Goal: Information Seeking & Learning: Compare options

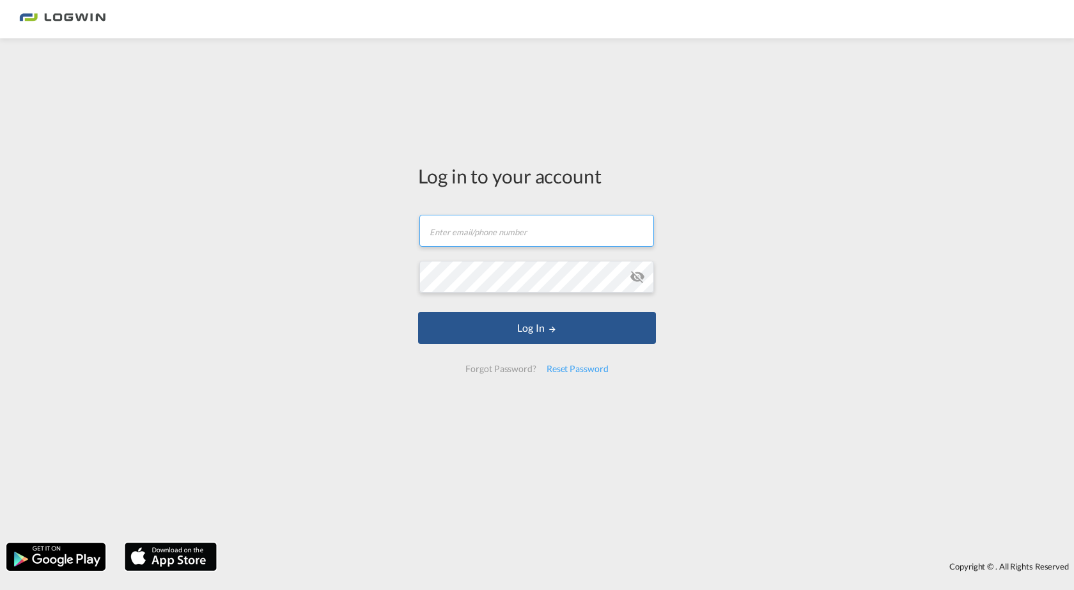
click at [499, 235] on input "text" at bounding box center [536, 231] width 235 height 32
type input "[PERSON_NAME][EMAIL_ADDRESS][PERSON_NAME][DOMAIN_NAME]"
click at [418, 312] on button "Log In" at bounding box center [537, 328] width 238 height 32
